Goal: Task Accomplishment & Management: Use online tool/utility

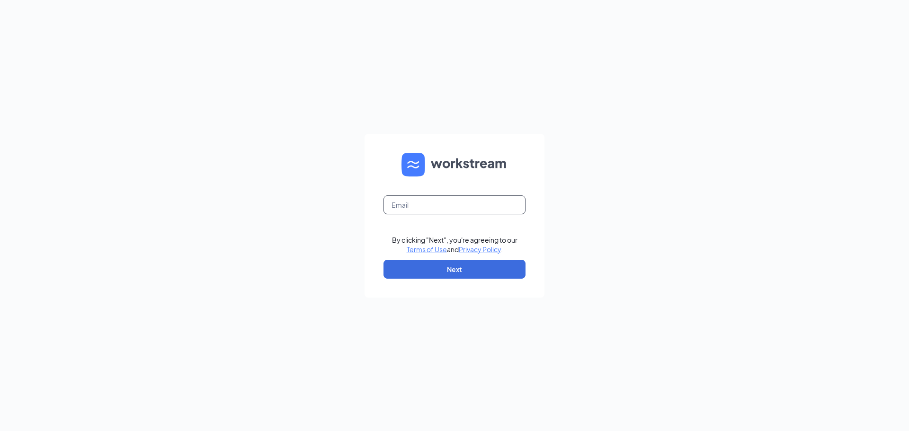
click at [449, 209] on input "text" at bounding box center [454, 204] width 142 height 19
type input "csc-146_katy_cinco@chickensaladchick.com"
click at [453, 269] on button "Next" at bounding box center [454, 269] width 142 height 19
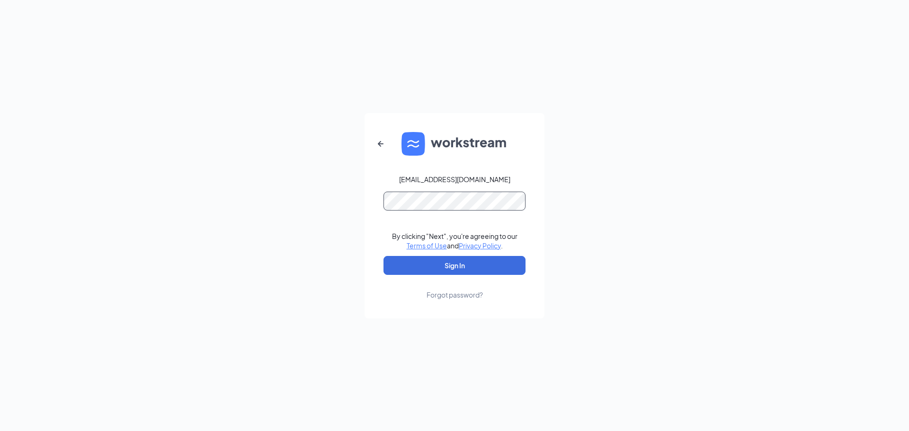
click at [383, 256] on button "Sign In" at bounding box center [454, 265] width 142 height 19
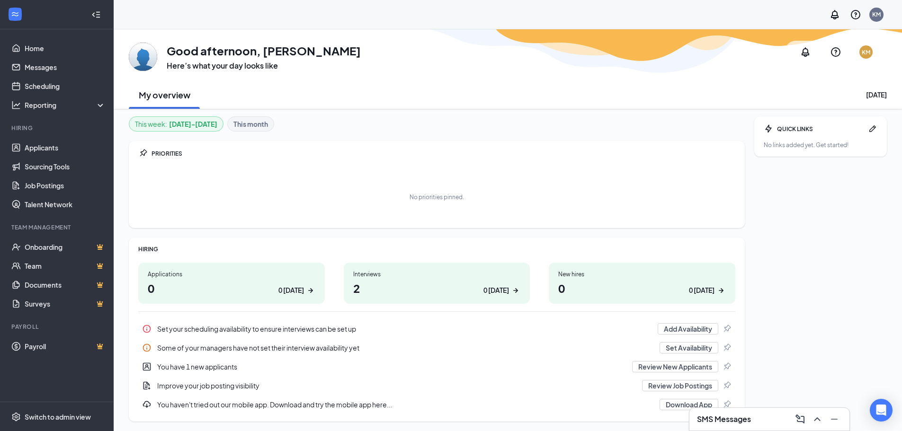
click at [475, 296] on div "Interviews 2 0 [DATE]" at bounding box center [437, 283] width 186 height 41
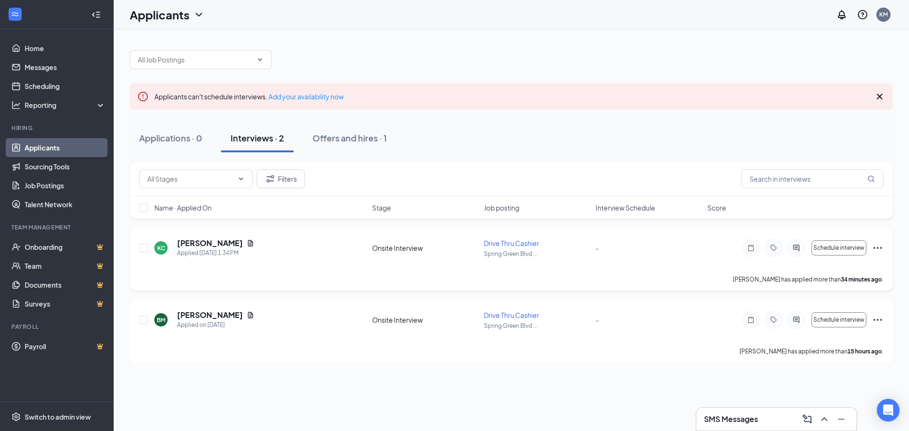
click at [417, 245] on div "Onsite Interview" at bounding box center [425, 247] width 106 height 9
click at [199, 246] on h5 "[PERSON_NAME]" at bounding box center [210, 243] width 66 height 10
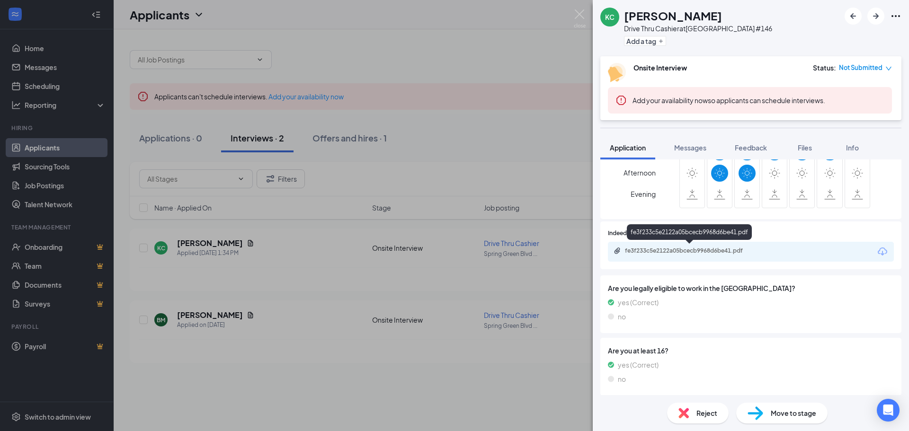
scroll to position [204, 0]
click at [707, 249] on div "fe3f233c5e2122a05bcecb9968d6be41.pdf" at bounding box center [691, 248] width 133 height 8
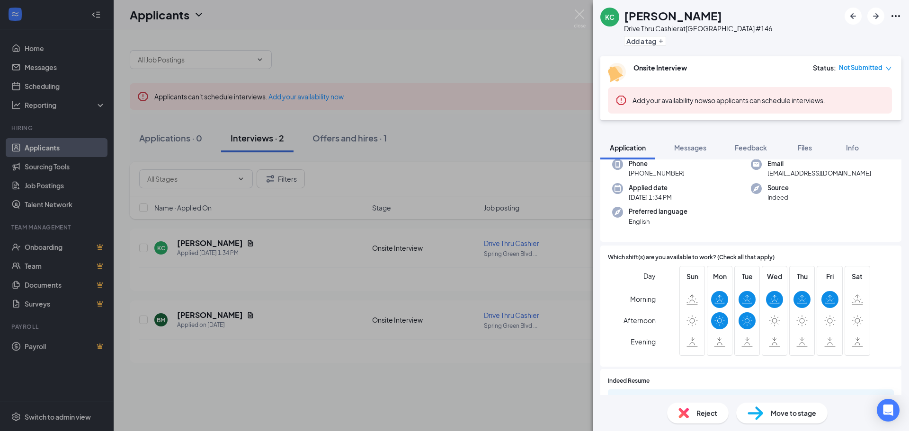
scroll to position [10, 0]
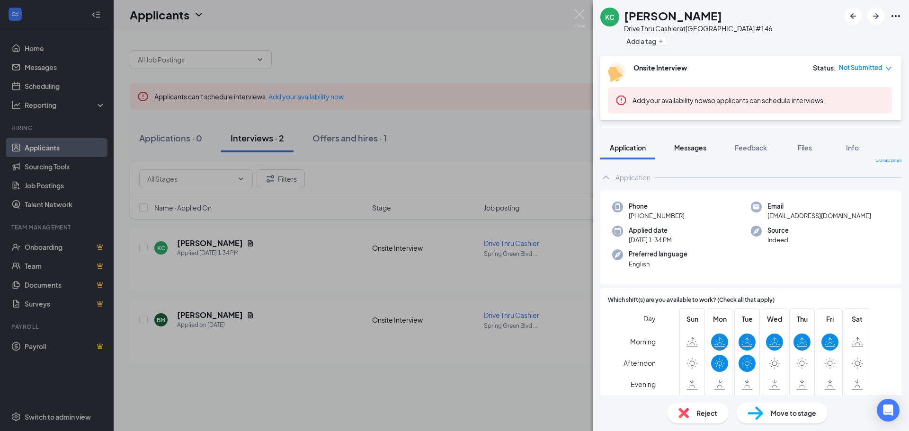
click at [702, 144] on span "Messages" at bounding box center [690, 147] width 32 height 9
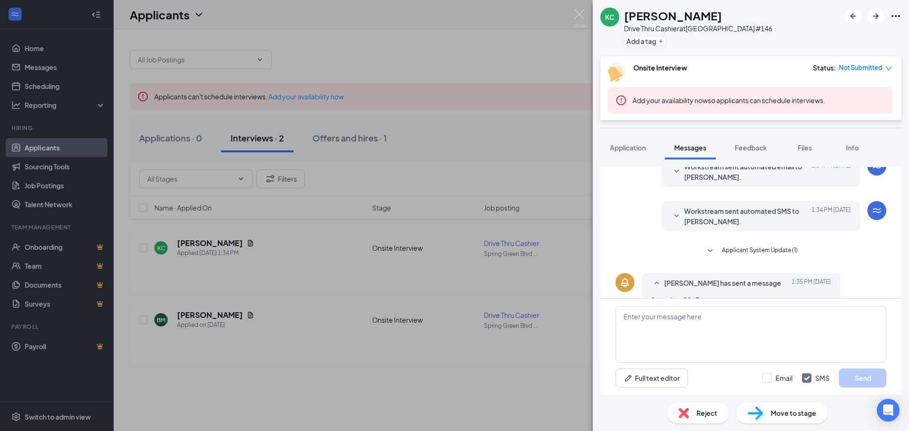
scroll to position [108, 0]
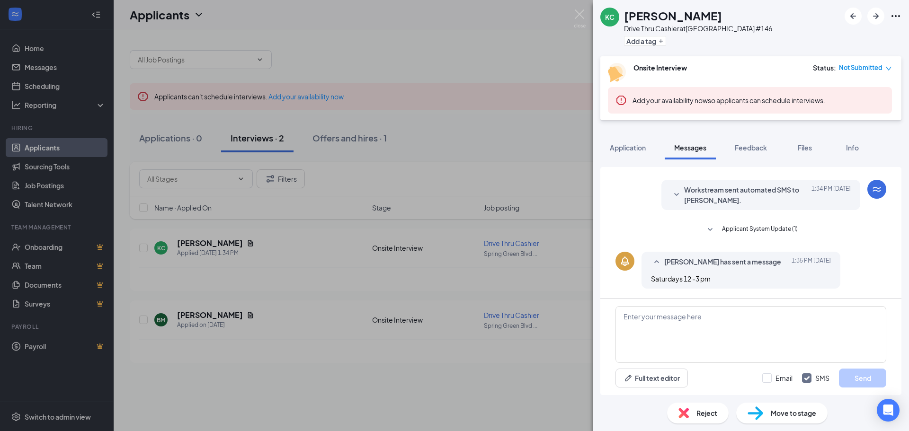
click at [553, 151] on div "KC Kayla Castellanos Drive Thru Cashier at Spring Green Blvd #146 Add a tag Ons…" at bounding box center [454, 215] width 909 height 431
